Goal: Transaction & Acquisition: Purchase product/service

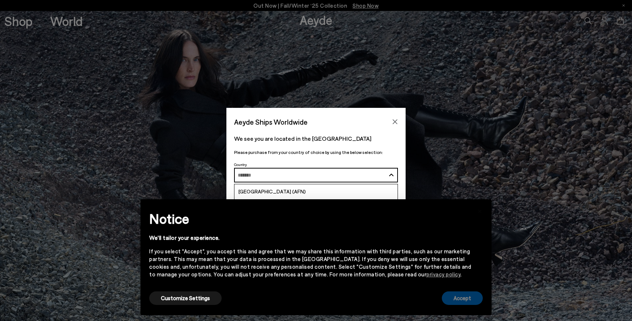
click at [460, 298] on button "Accept" at bounding box center [462, 298] width 41 height 14
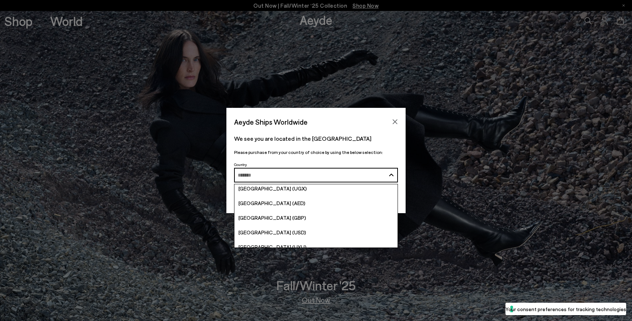
scroll to position [2824, 0]
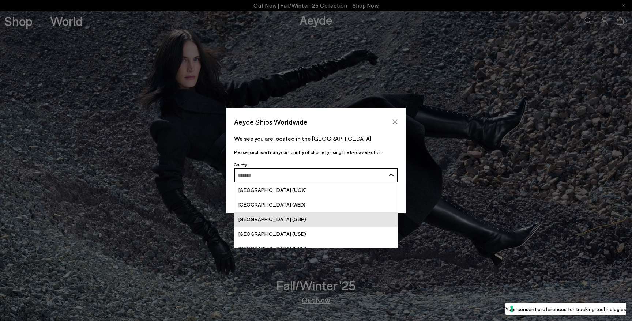
click at [337, 221] on link "[GEOGRAPHIC_DATA] (GBP)" at bounding box center [315, 219] width 163 height 15
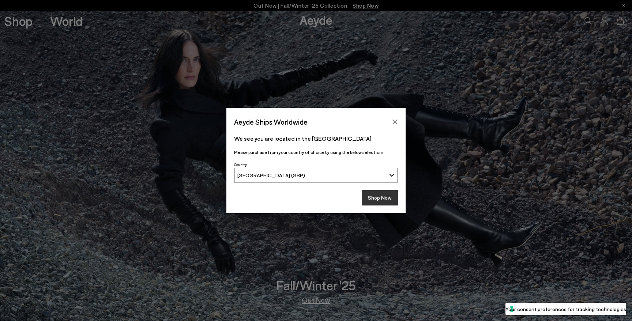
click at [387, 194] on button "Shop Now" at bounding box center [380, 197] width 36 height 15
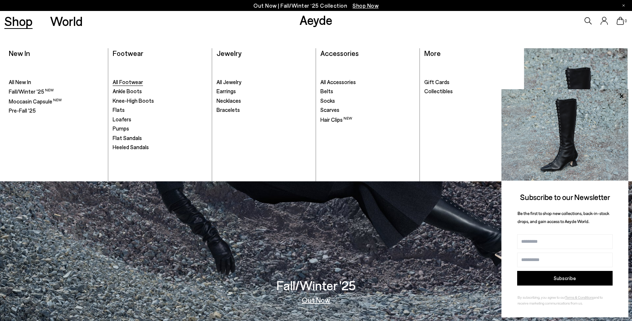
click at [132, 84] on span "All Footwear" at bounding box center [128, 82] width 30 height 7
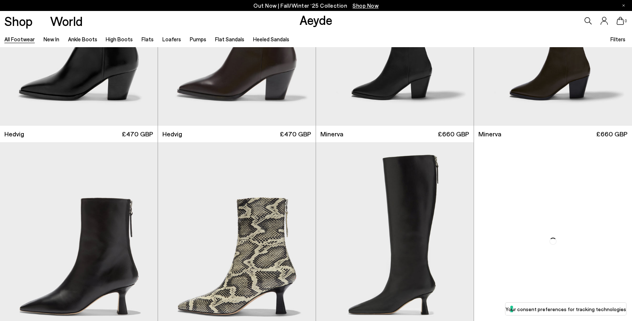
scroll to position [835, 0]
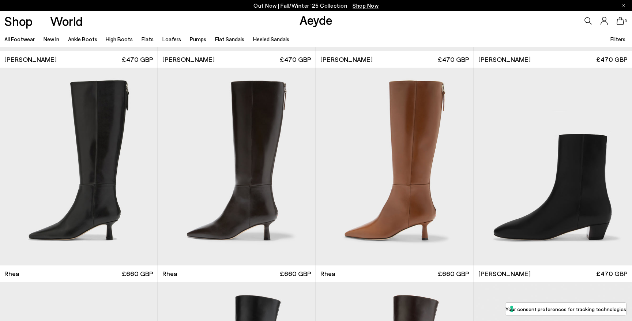
scroll to position [1790, 0]
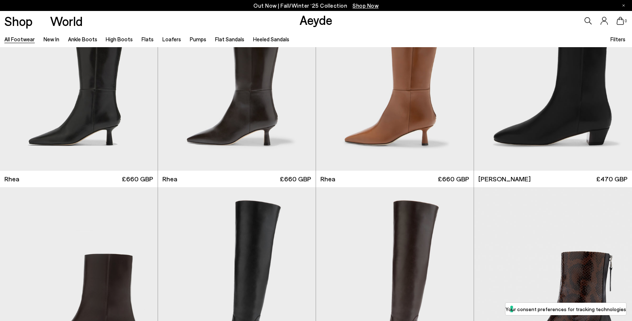
click at [589, 18] on icon at bounding box center [587, 20] width 7 height 7
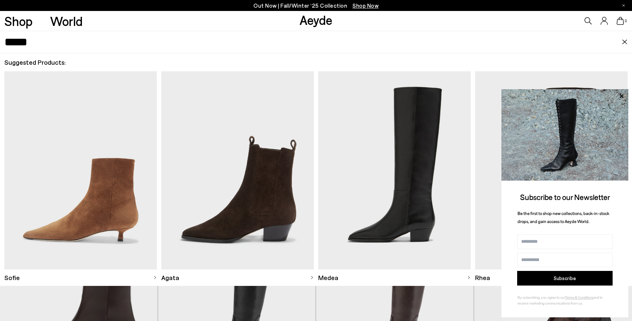
type input "*****"
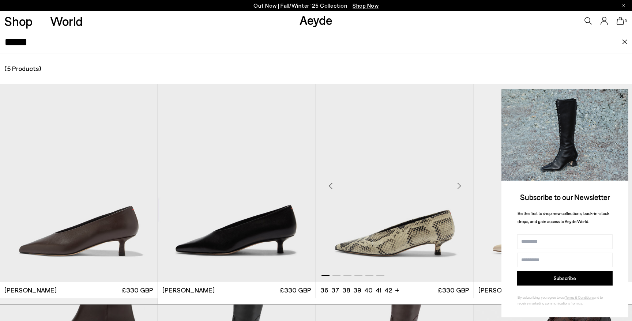
click at [370, 250] on img "1 / 6" at bounding box center [395, 183] width 158 height 198
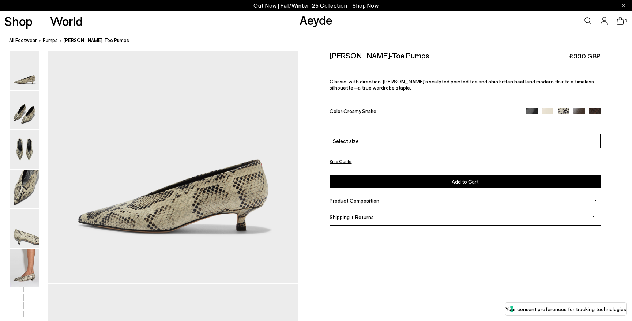
scroll to position [135, 0]
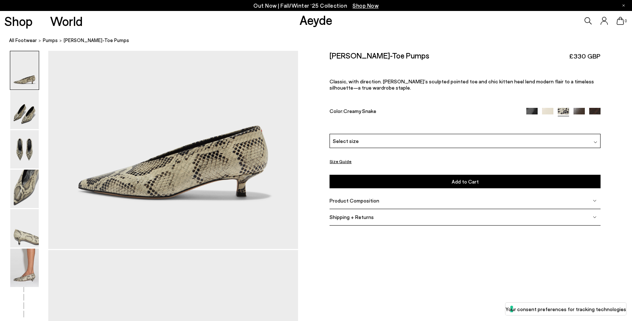
click at [26, 267] on img at bounding box center [24, 268] width 29 height 38
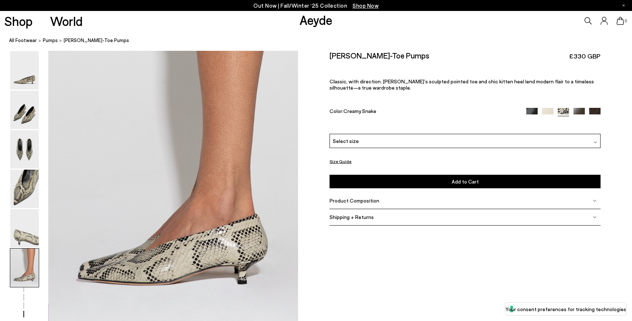
scroll to position [1721, 0]
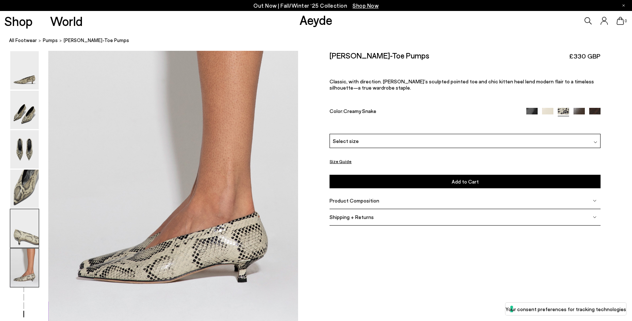
click at [26, 234] on img at bounding box center [24, 228] width 29 height 38
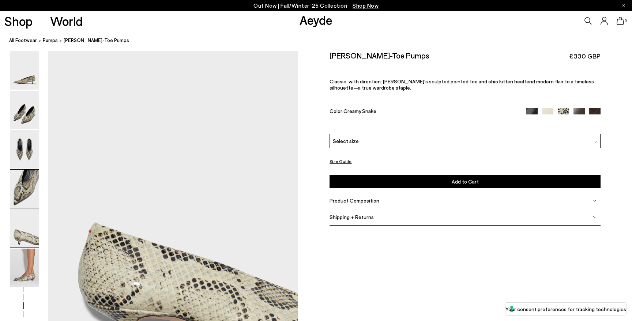
click at [26, 201] on img at bounding box center [24, 189] width 29 height 38
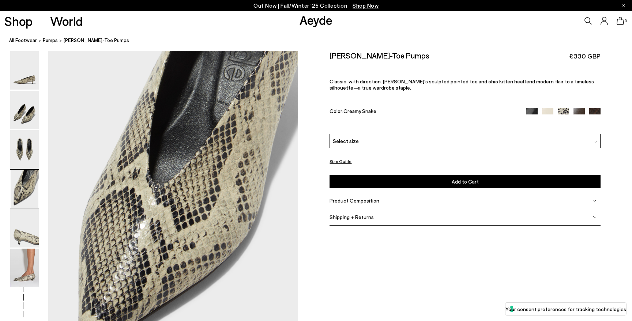
scroll to position [1003, 0]
click at [531, 113] on img at bounding box center [531, 113] width 11 height 11
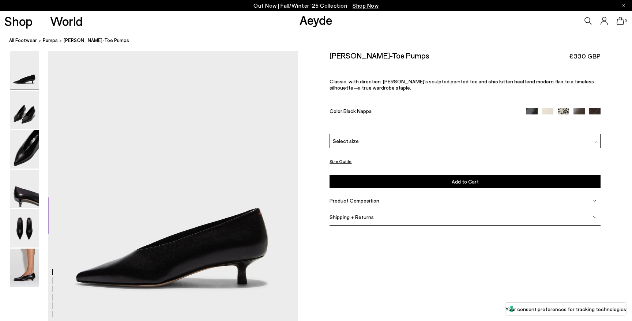
scroll to position [46, 0]
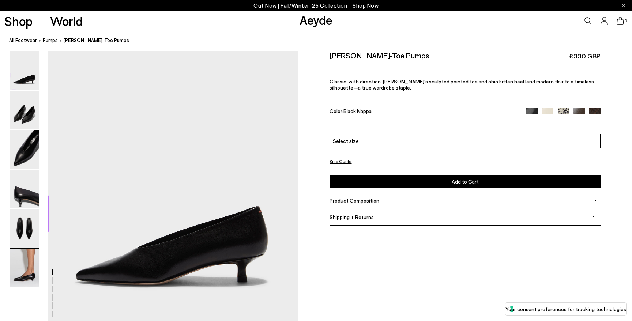
click at [15, 280] on img at bounding box center [24, 268] width 29 height 38
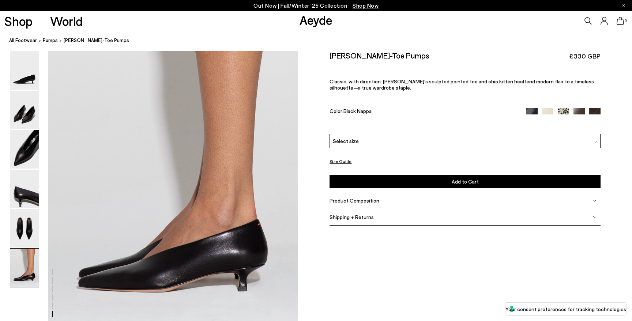
scroll to position [1721, 0]
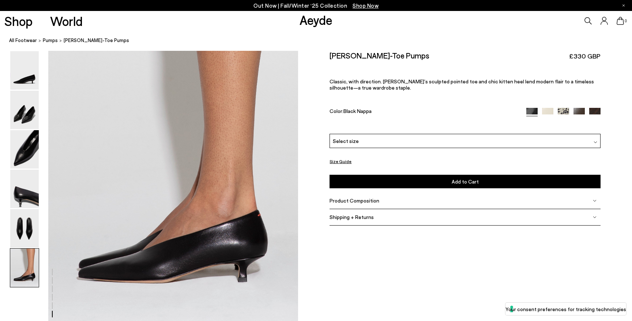
click at [381, 139] on div "Select size" at bounding box center [464, 141] width 271 height 14
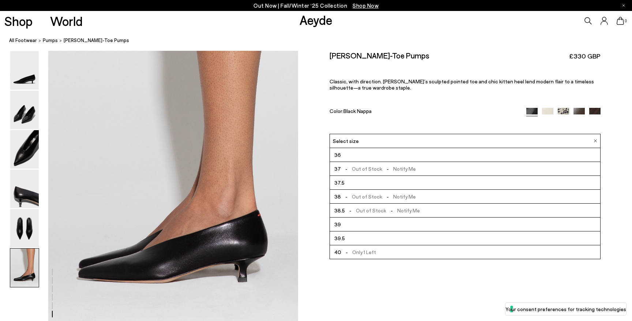
click at [430, 108] on div "Color: Black Nappa" at bounding box center [423, 112] width 188 height 8
